Goal: Task Accomplishment & Management: Manage account settings

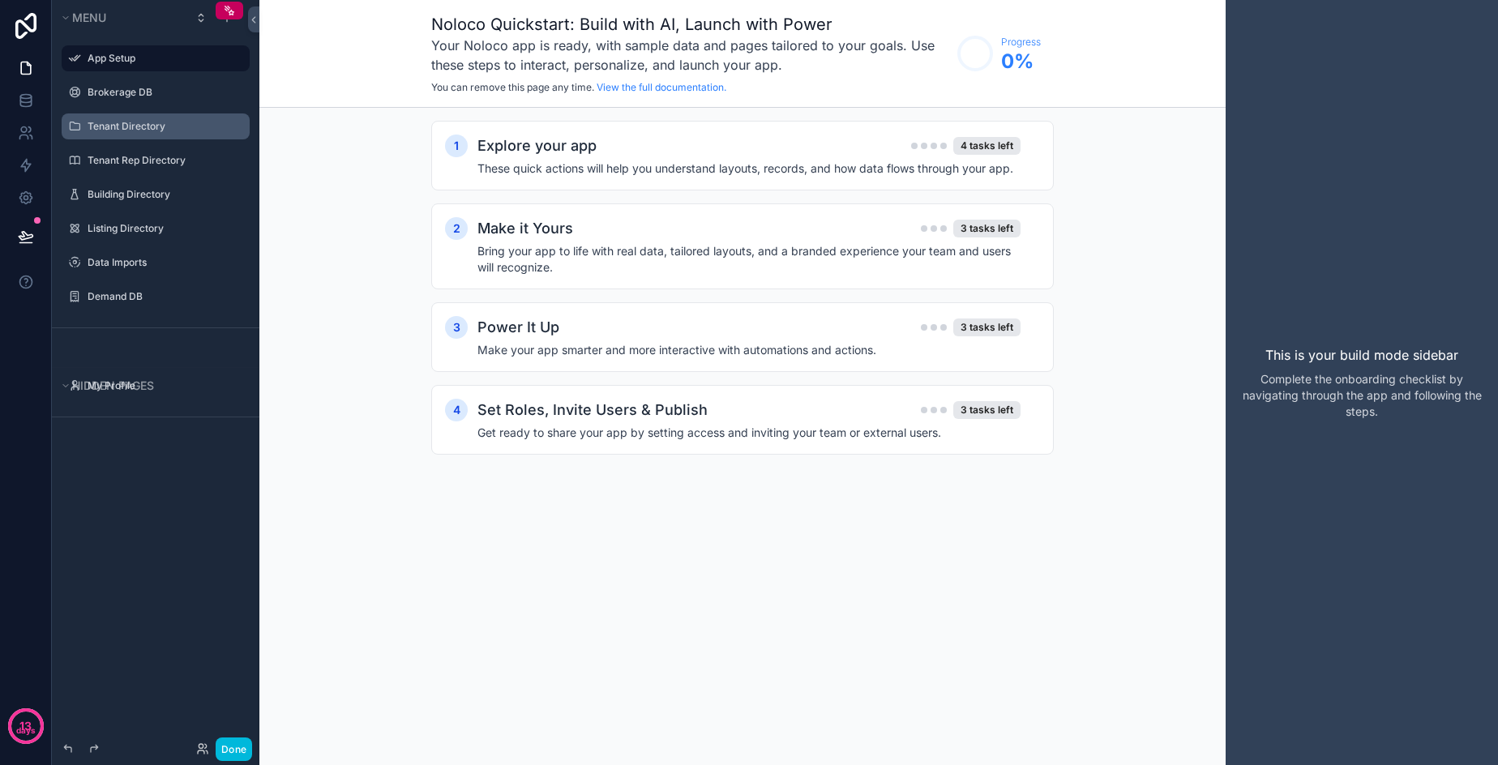
click at [124, 124] on label "Tenant Directory" at bounding box center [164, 126] width 152 height 13
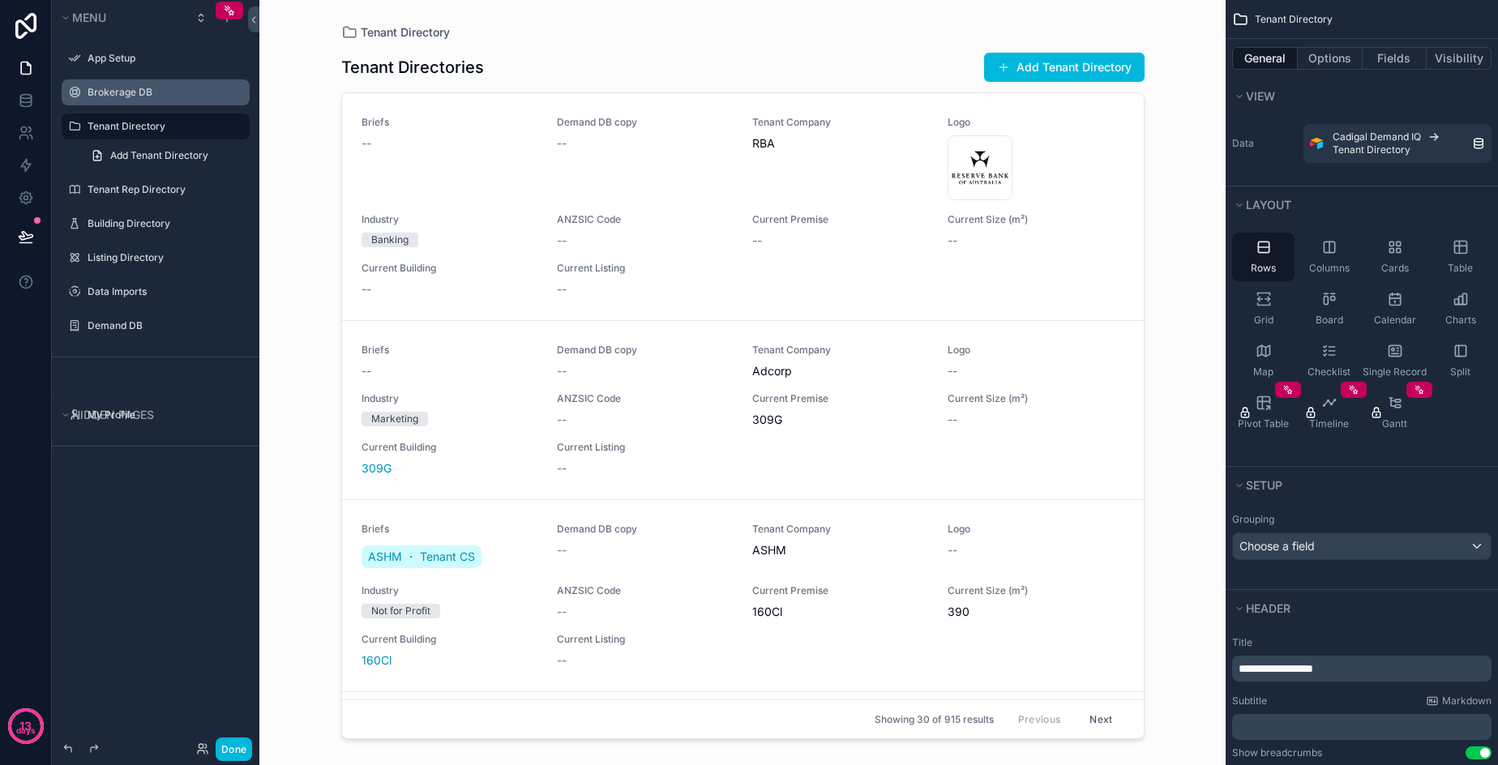
click at [133, 91] on label "Brokerage DB" at bounding box center [164, 92] width 152 height 13
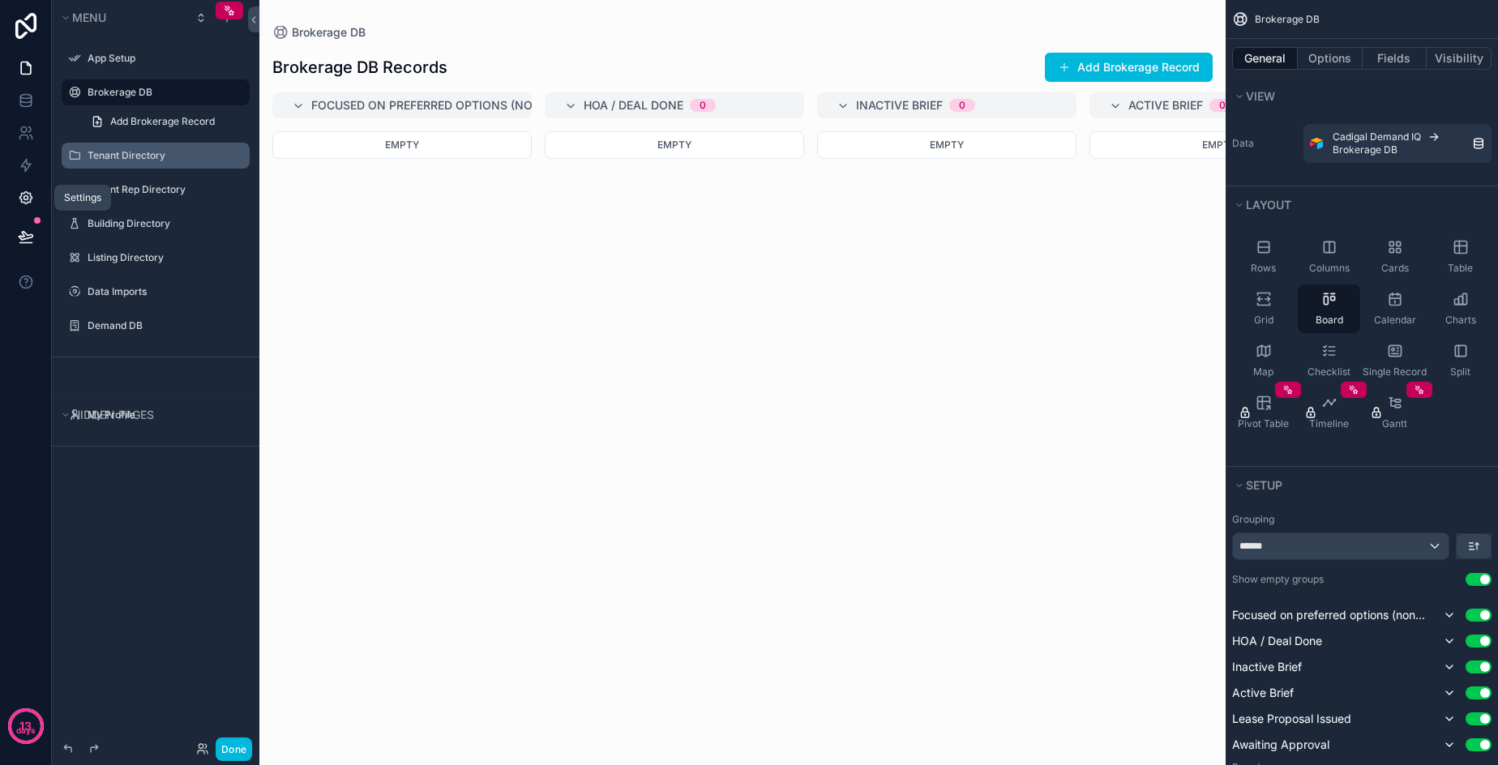
click at [28, 196] on icon at bounding box center [26, 198] width 16 height 16
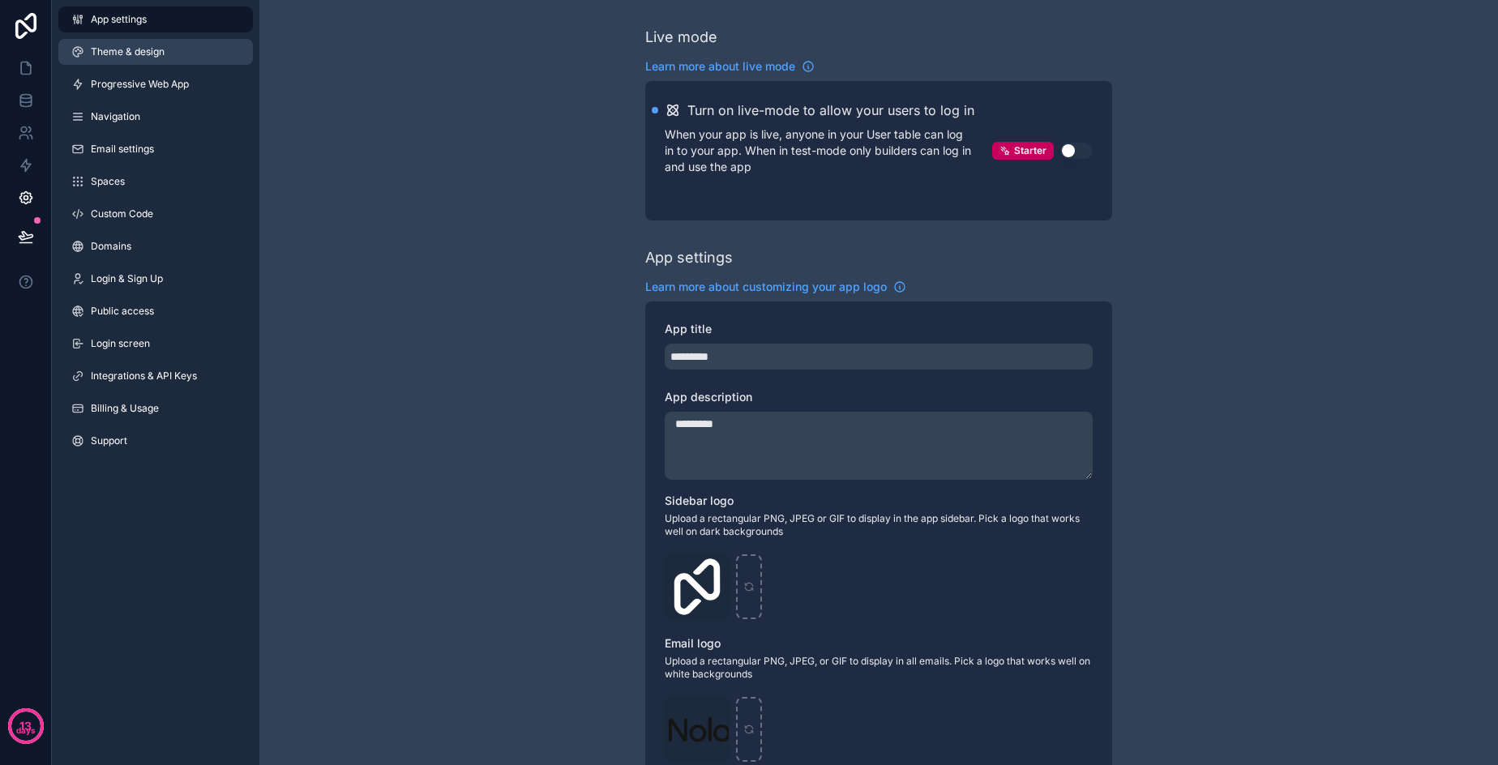
click at [139, 42] on link "Theme & design" at bounding box center [155, 52] width 195 height 26
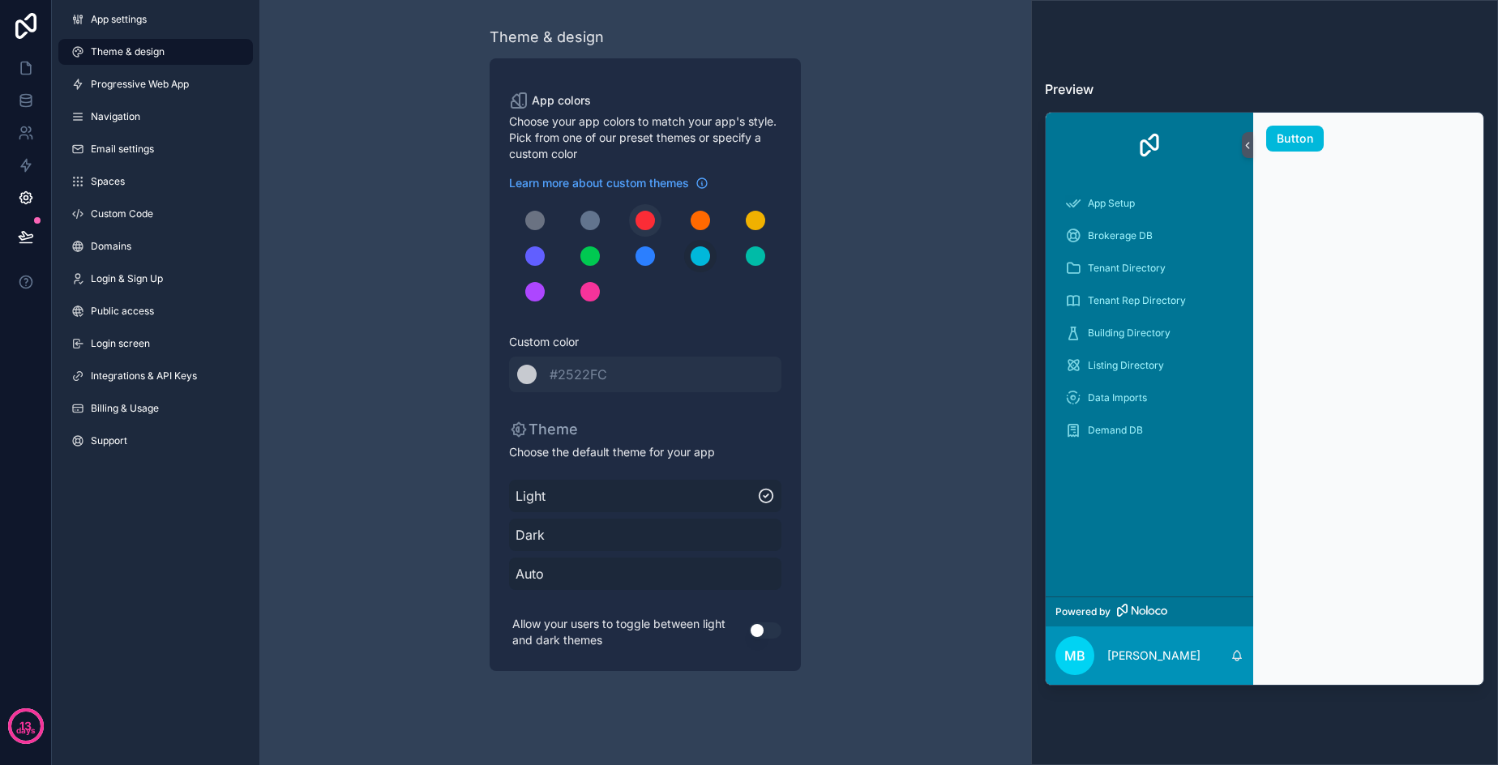
click at [645, 219] on div "scrollable content" at bounding box center [645, 220] width 19 height 19
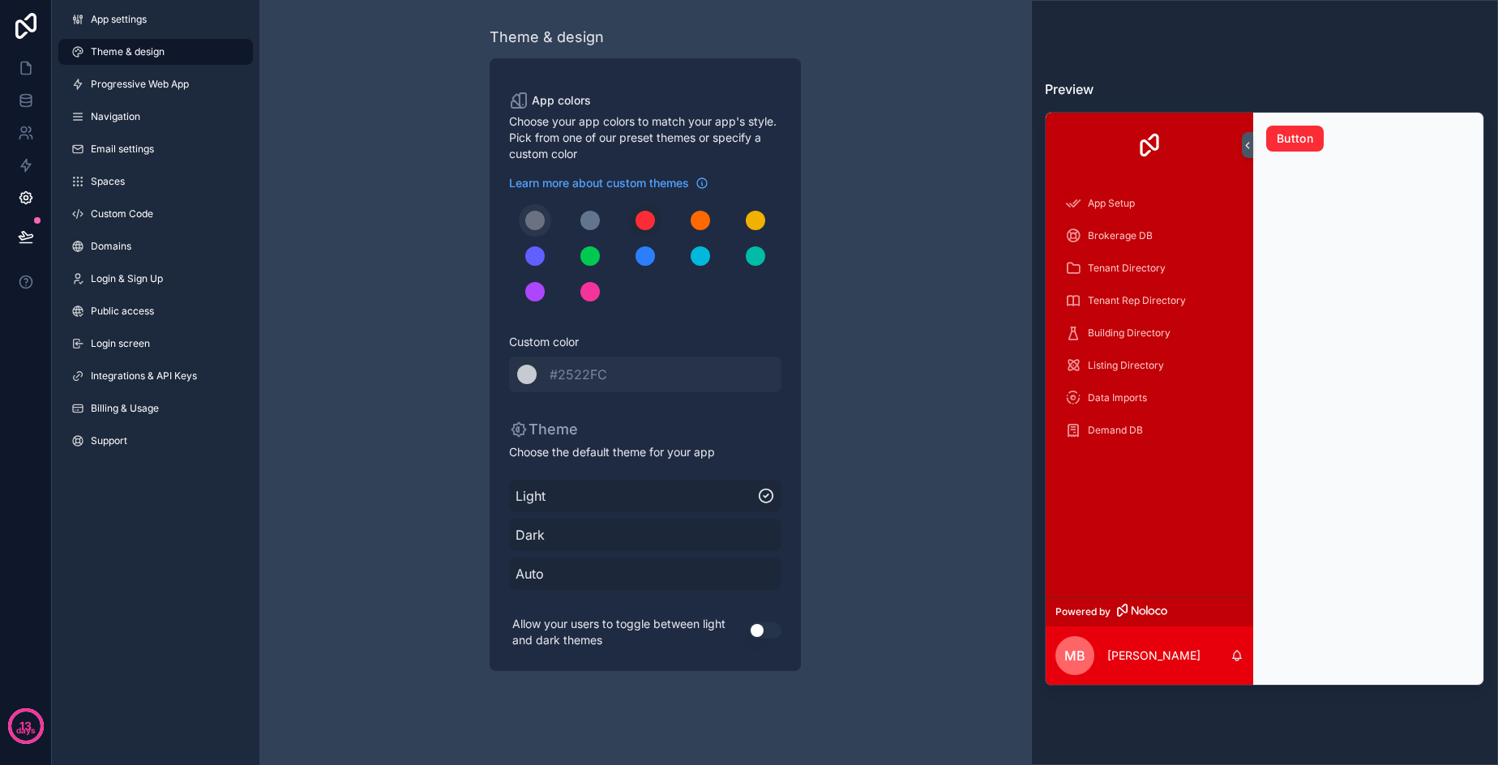
click at [544, 225] on button "scrollable content" at bounding box center [535, 220] width 32 height 32
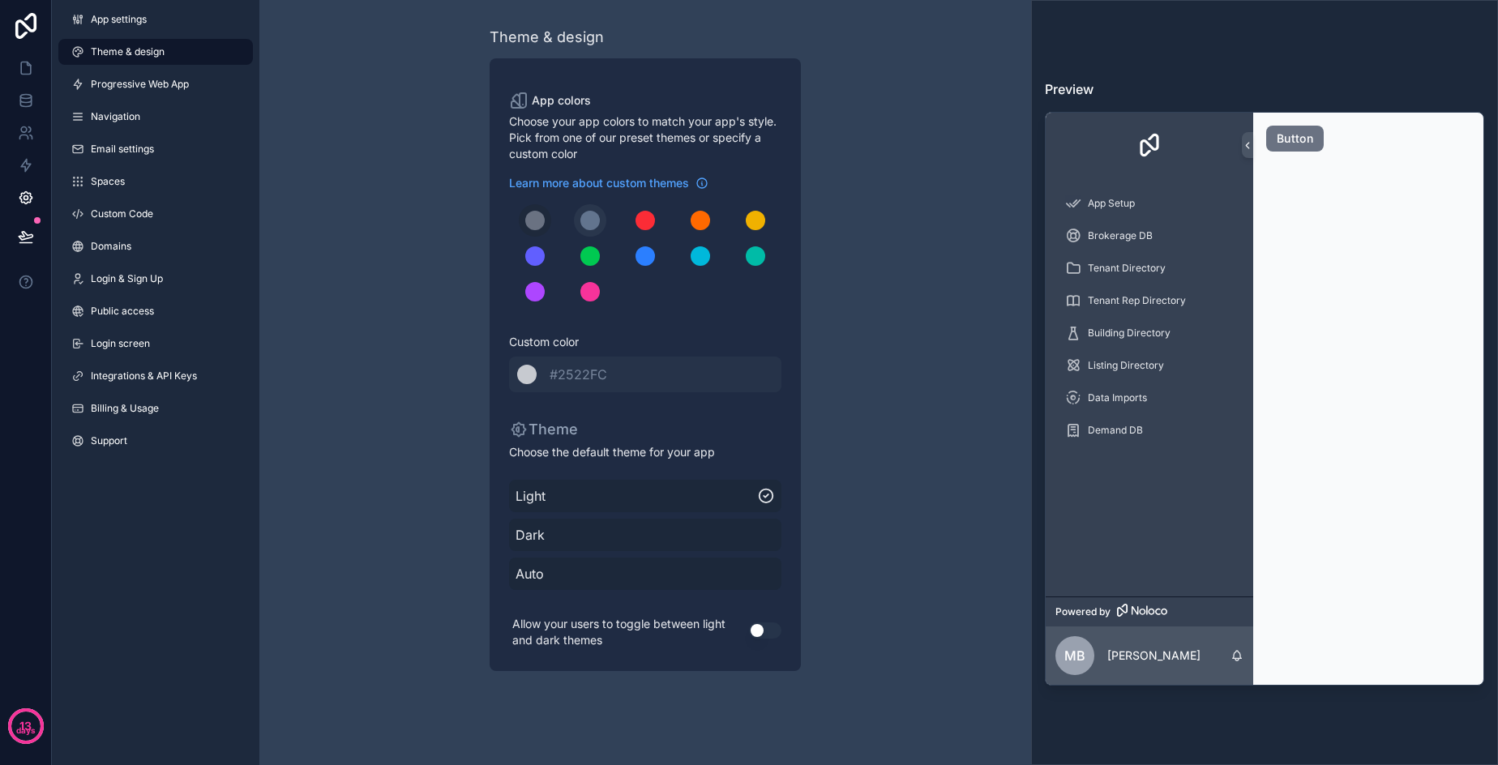
click at [590, 221] on div "scrollable content" at bounding box center [589, 220] width 19 height 19
click at [580, 492] on span "Light" at bounding box center [637, 495] width 242 height 19
click at [572, 498] on span "Light" at bounding box center [637, 495] width 242 height 19
click at [575, 534] on span "Dark" at bounding box center [645, 534] width 259 height 19
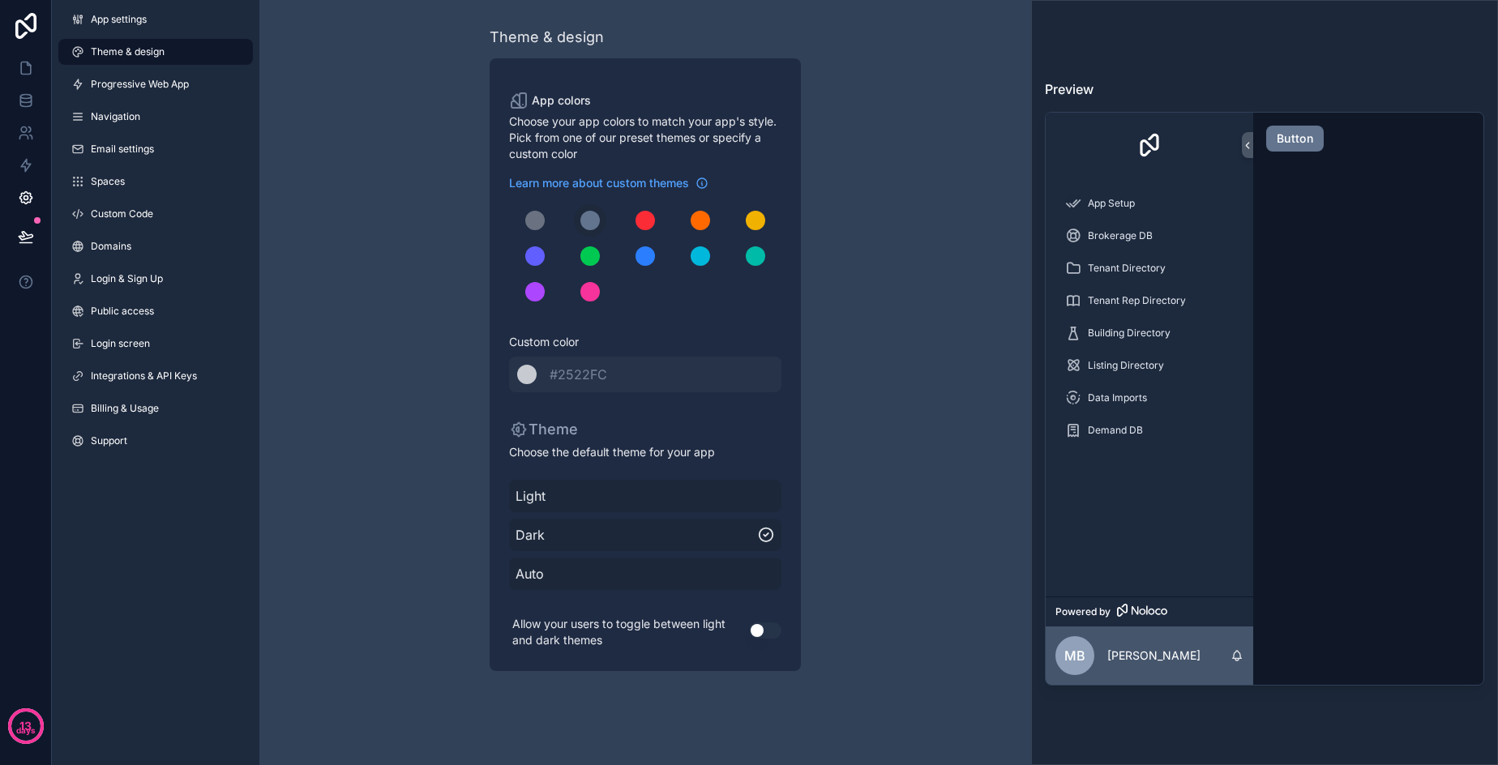
click at [570, 501] on span "Light" at bounding box center [645, 495] width 259 height 19
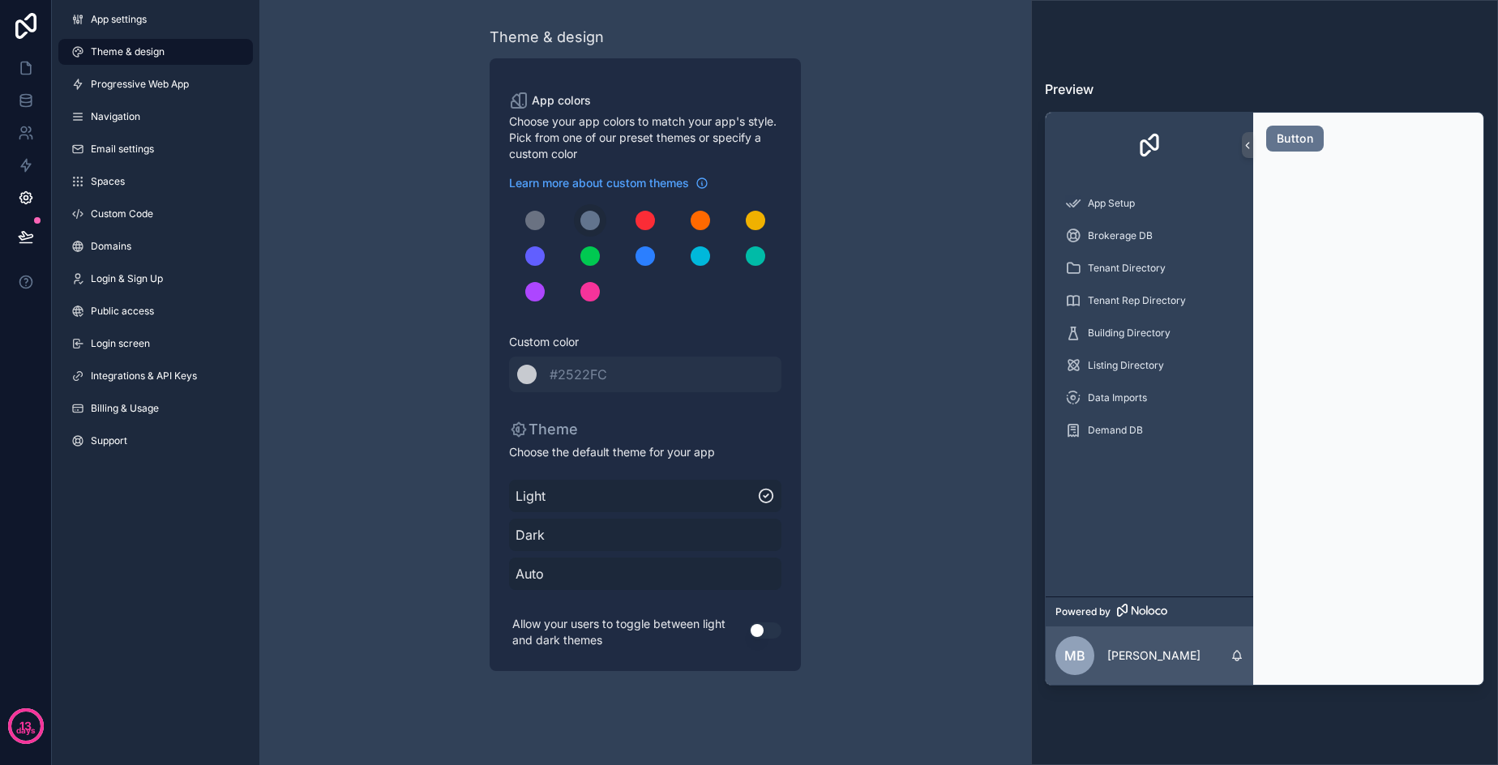
click at [555, 537] on span "Dark" at bounding box center [645, 534] width 259 height 19
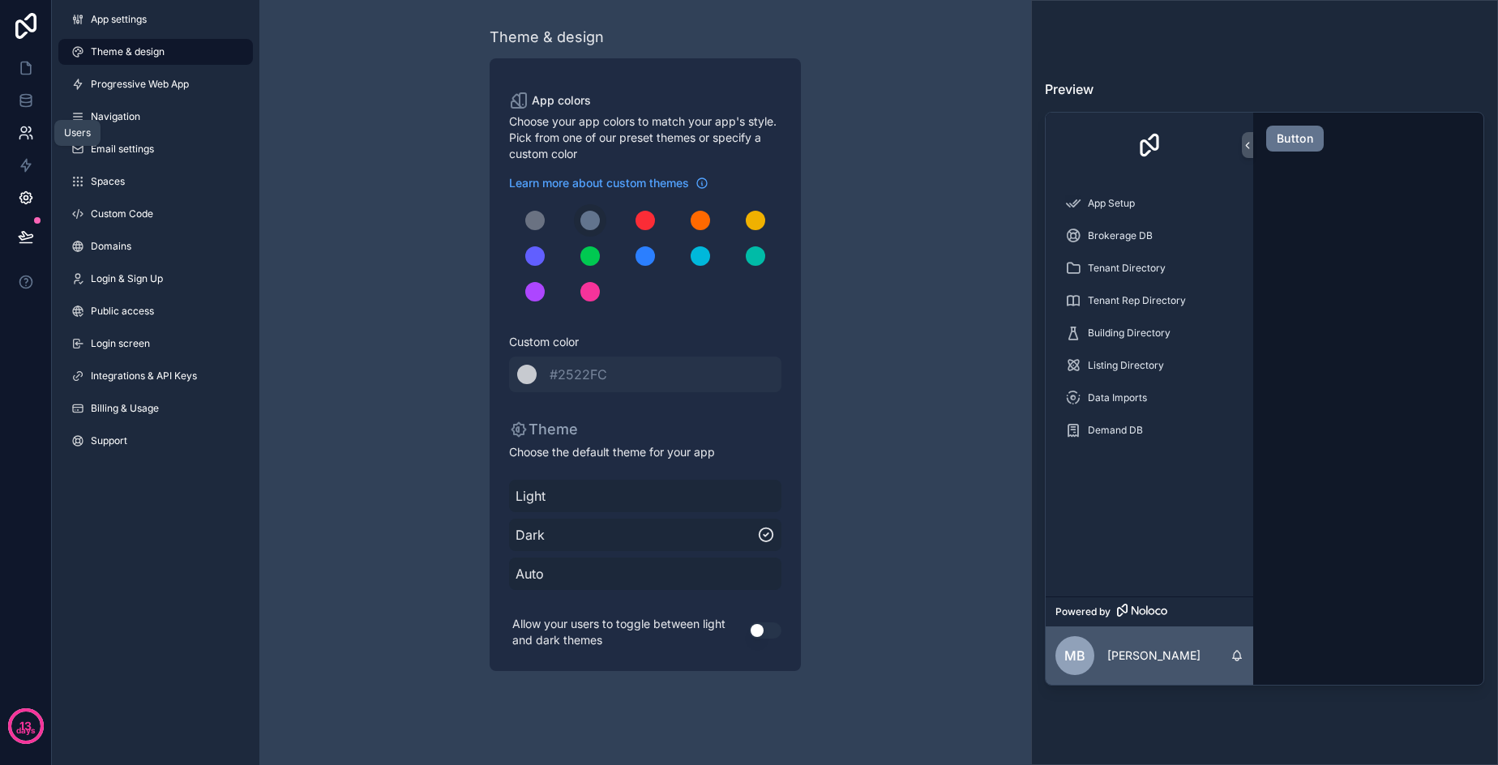
click at [21, 131] on icon at bounding box center [24, 130] width 6 height 6
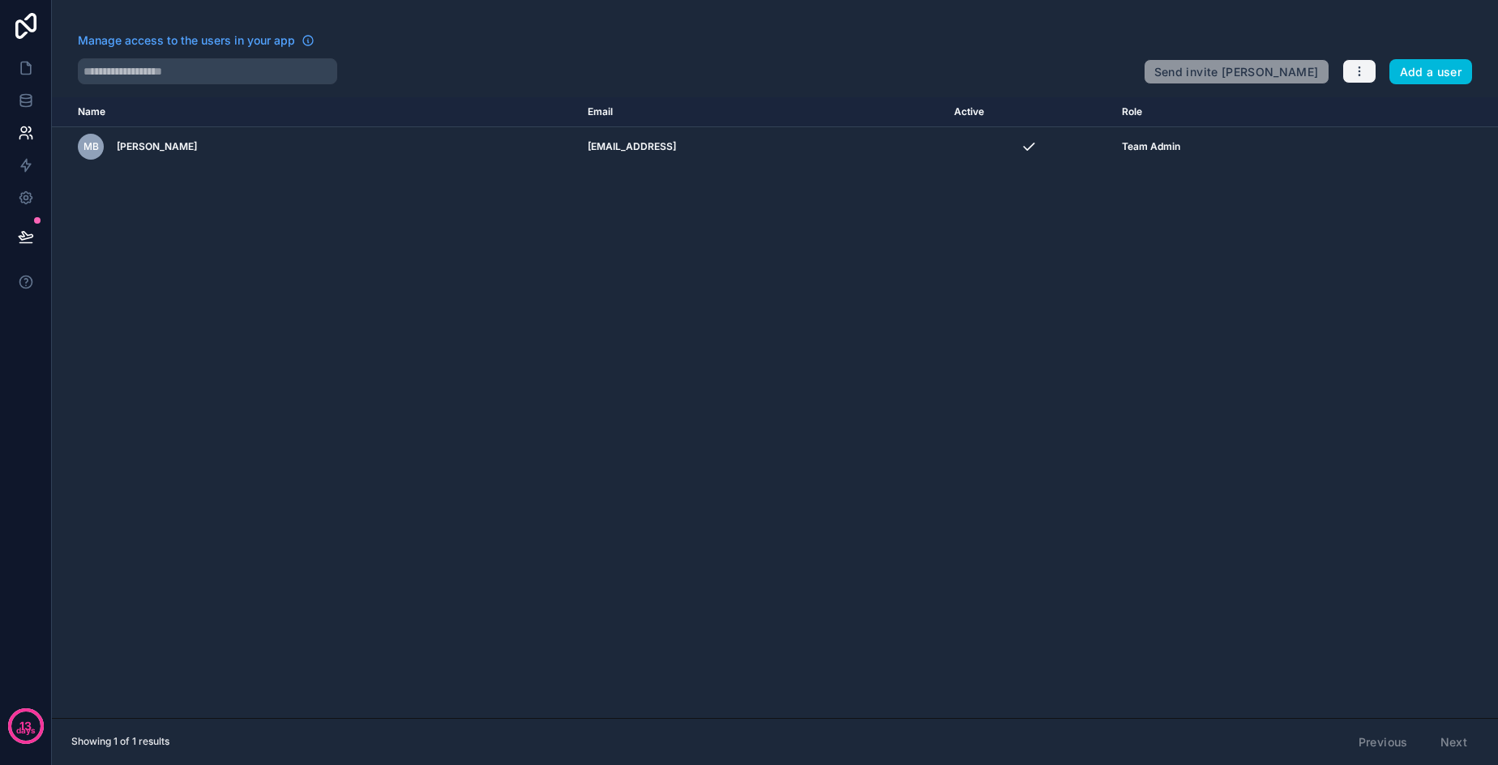
click at [1355, 71] on icon "button" at bounding box center [1359, 71] width 13 height 13
click at [1380, 101] on link "Manage roles" at bounding box center [1398, 110] width 113 height 26
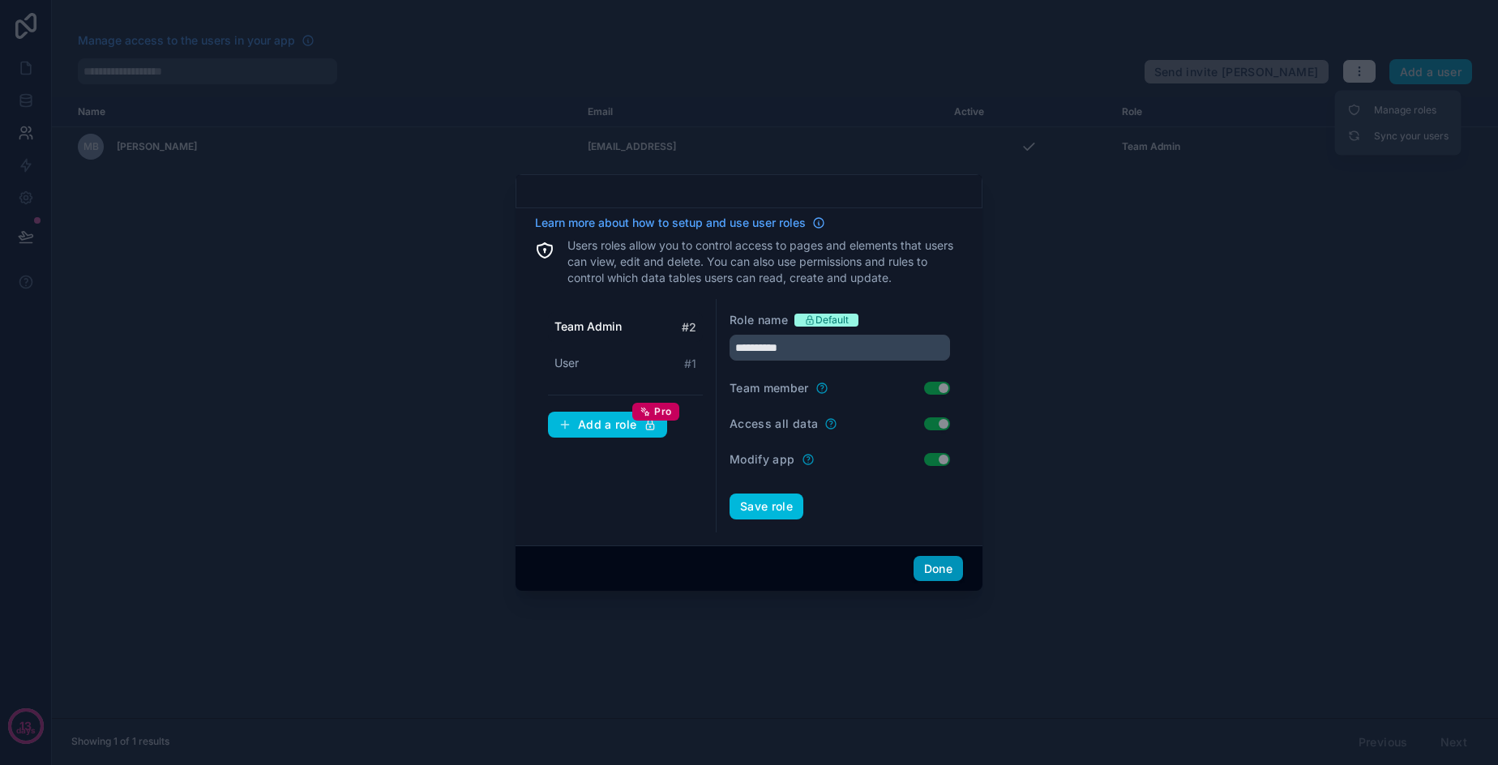
click at [948, 556] on button "Done" at bounding box center [938, 569] width 49 height 26
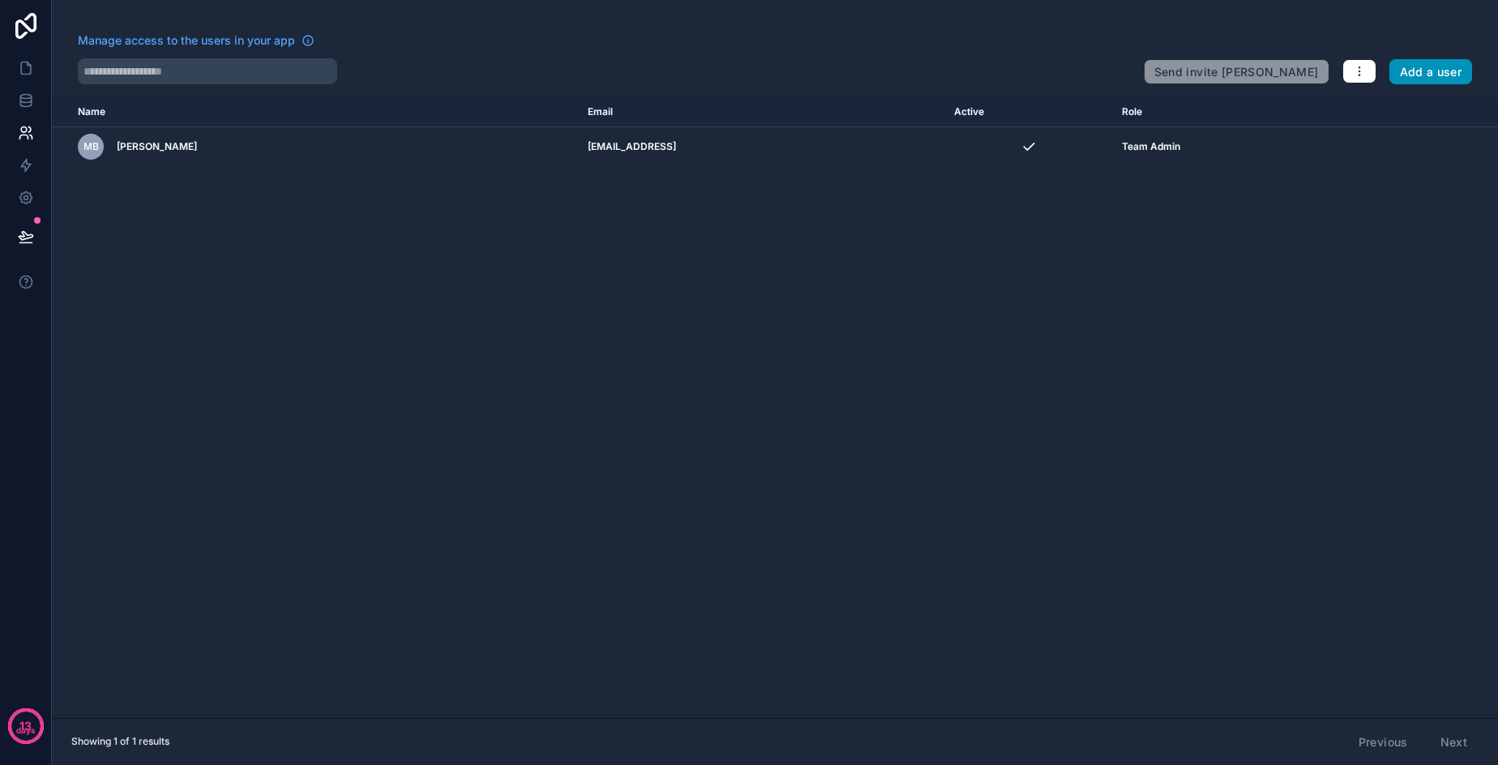
click at [1406, 69] on button "Add a user" at bounding box center [1430, 72] width 83 height 26
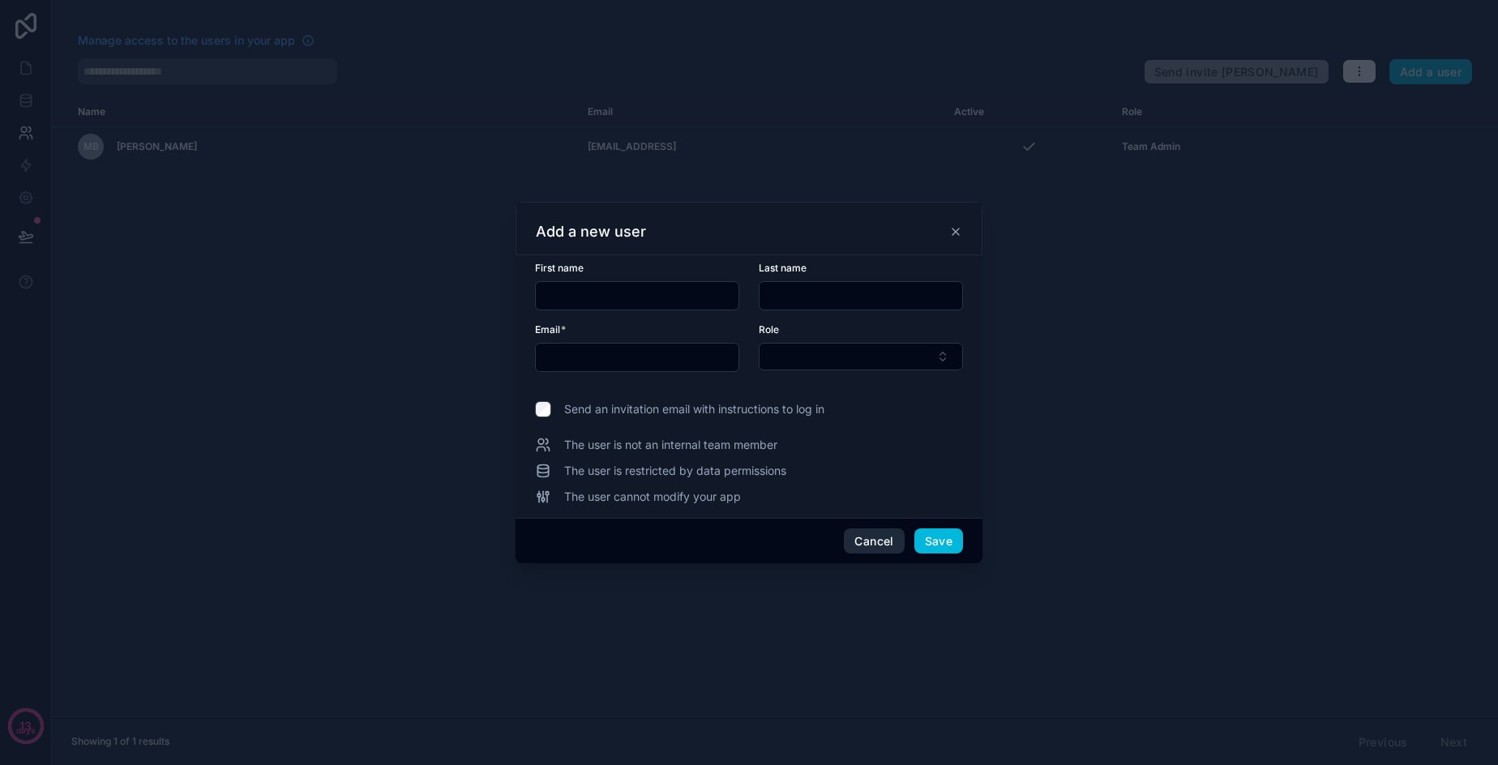
click at [866, 537] on button "Cancel" at bounding box center [874, 542] width 60 height 26
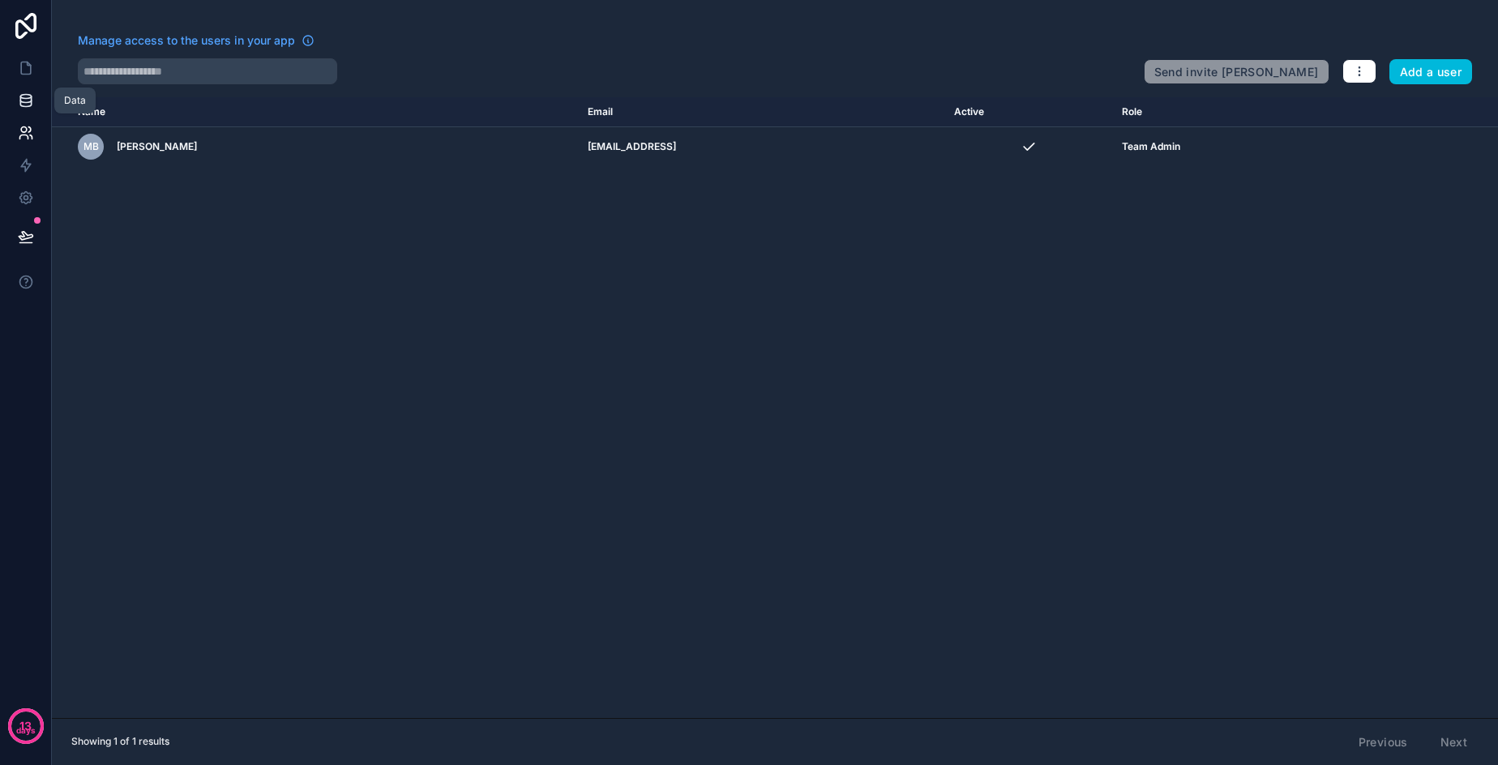
click at [25, 96] on icon at bounding box center [26, 100] width 16 height 16
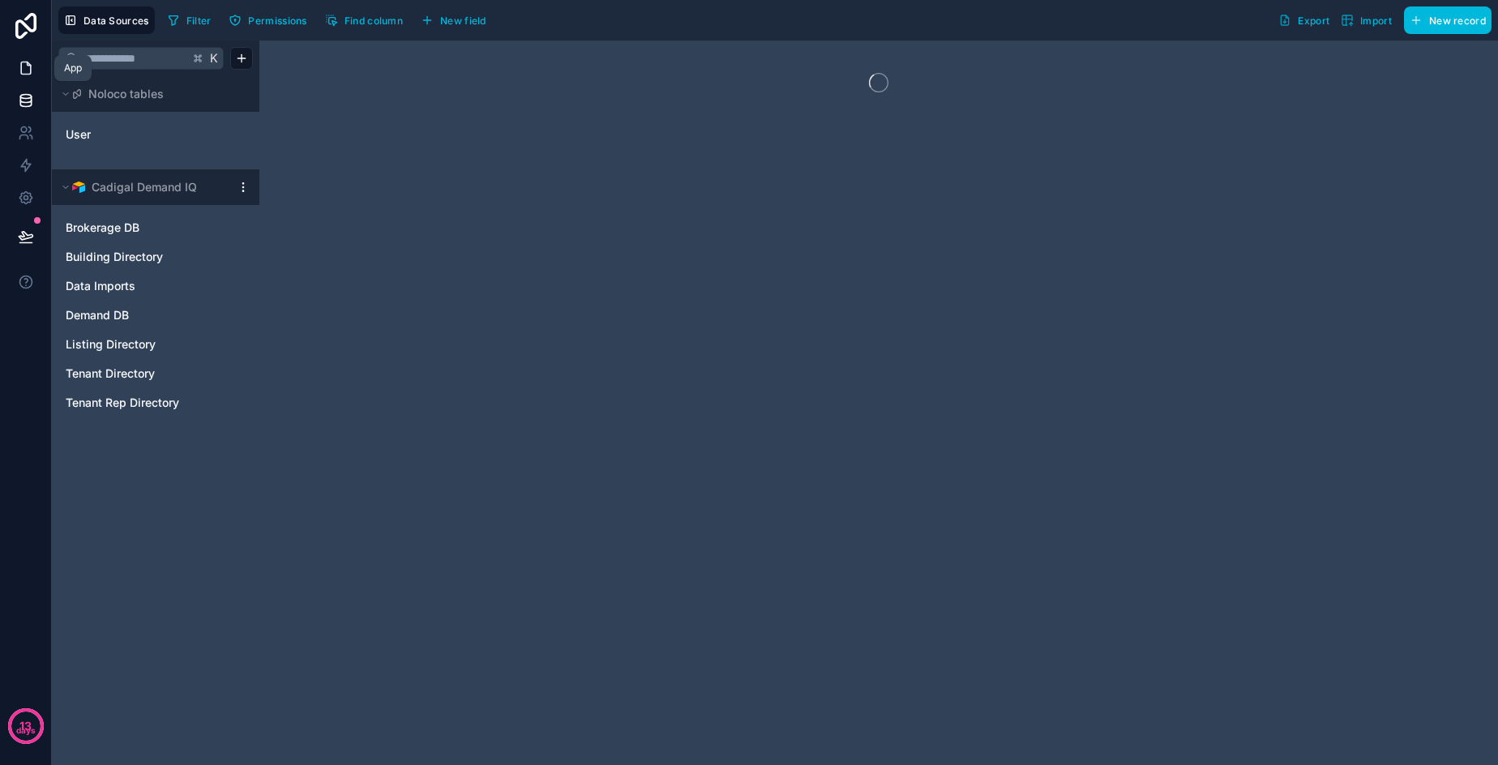
click at [38, 69] on link at bounding box center [25, 68] width 51 height 32
